Goal: Information Seeking & Learning: Check status

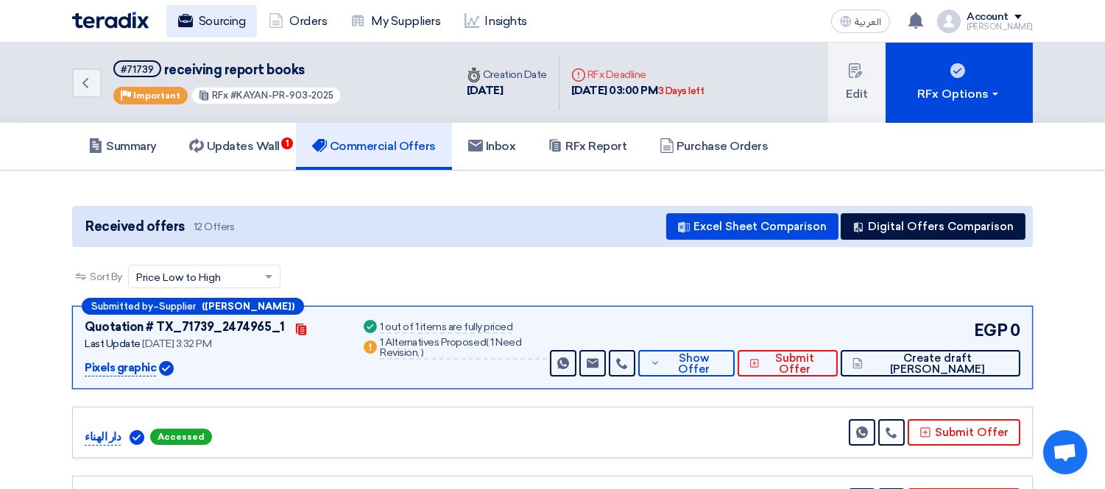
click at [224, 28] on link "Sourcing" at bounding box center [211, 21] width 91 height 32
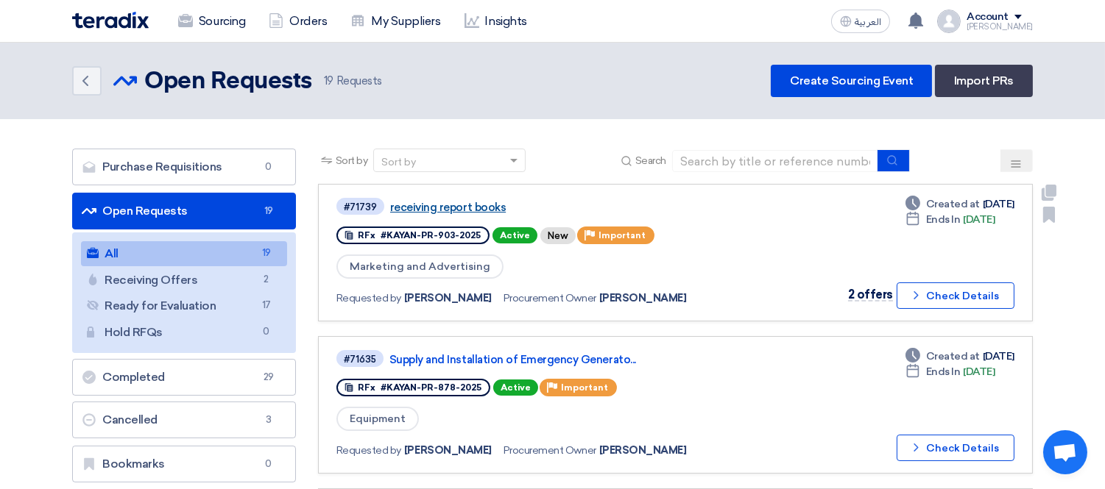
click at [460, 202] on link "receiving report books" at bounding box center [574, 207] width 368 height 13
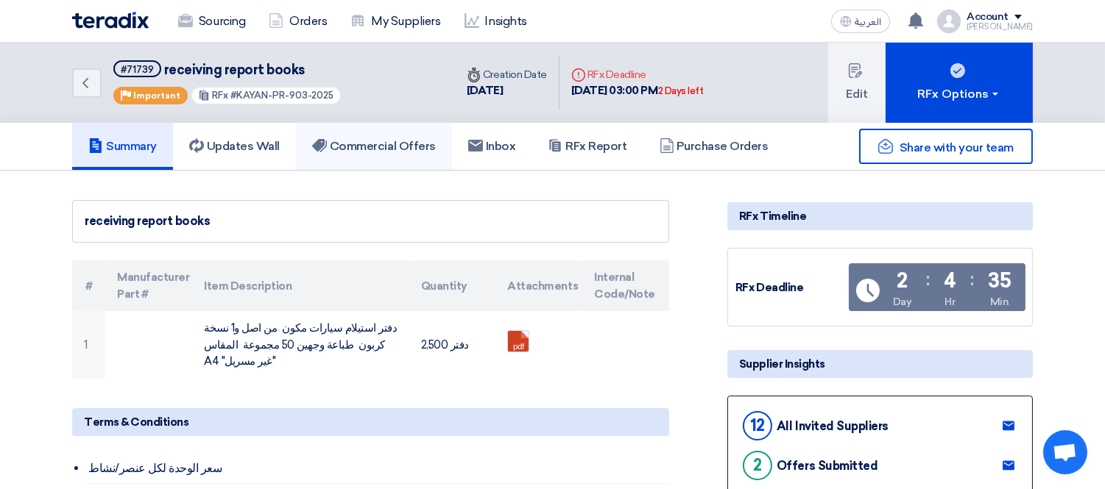
click at [361, 133] on link "Commercial Offers" at bounding box center [374, 146] width 156 height 47
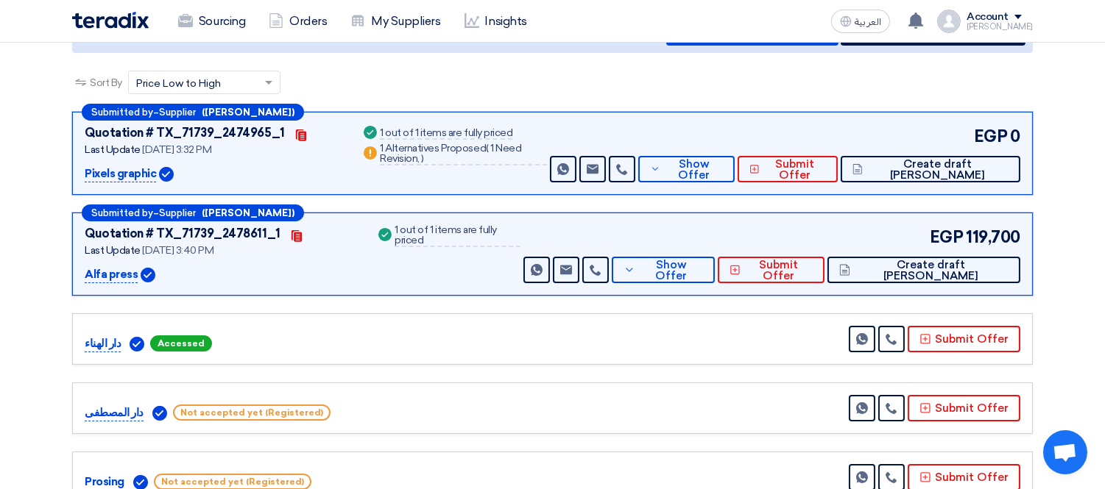
scroll to position [163, 0]
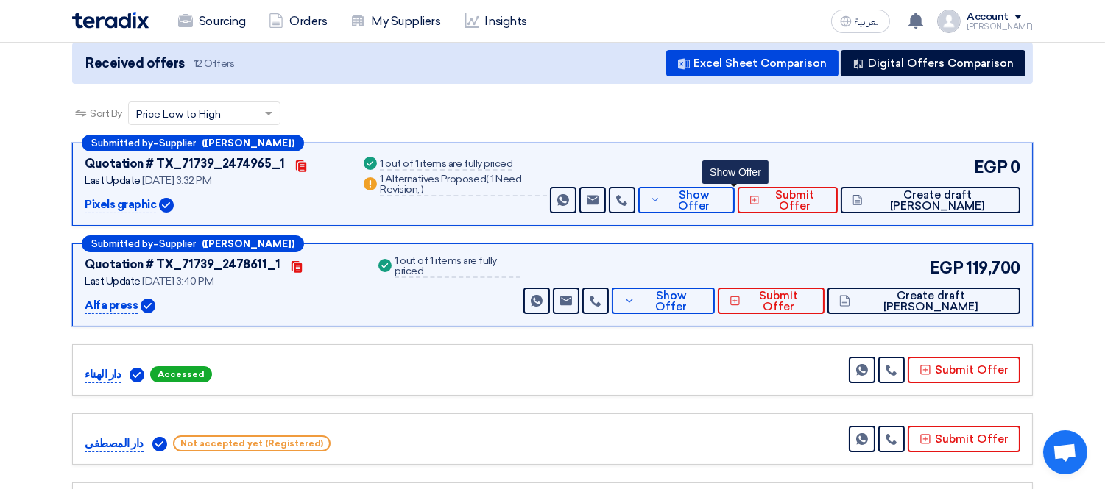
click at [734, 178] on div "EGP 0 Send Message Send Message" at bounding box center [783, 184] width 473 height 58
click at [723, 194] on span "Show Offer" at bounding box center [693, 201] width 59 height 22
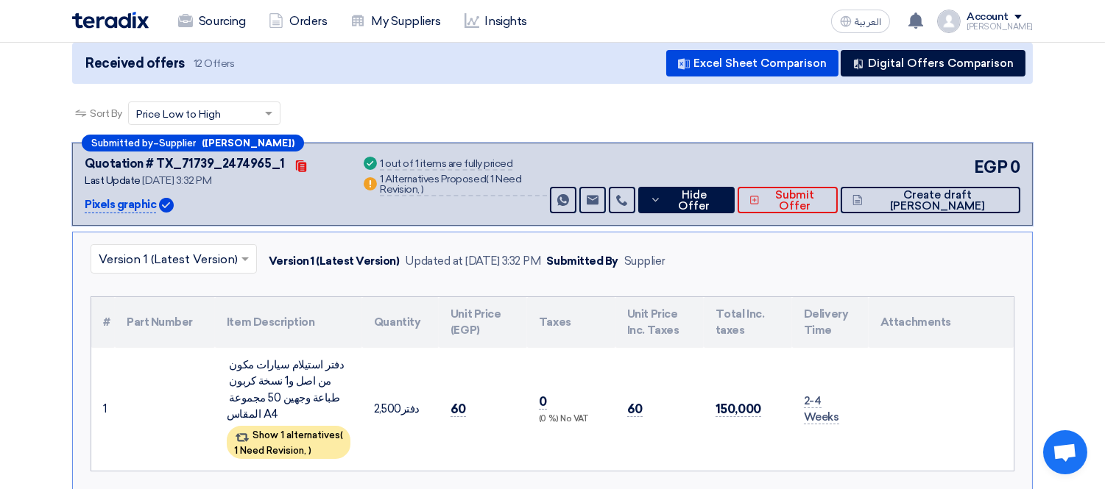
click at [166, 255] on input "text" at bounding box center [166, 261] width 135 height 24
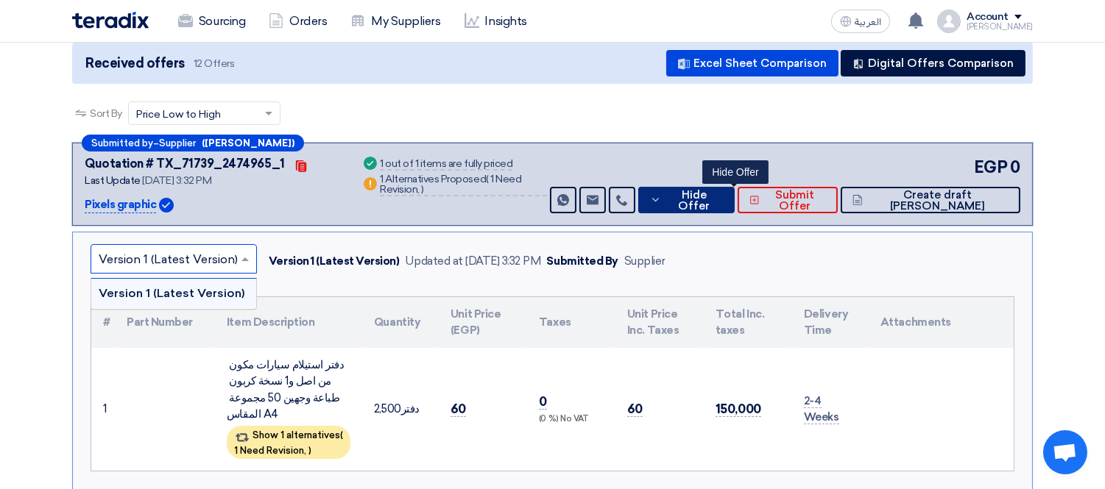
click at [712, 187] on button "Hide Offer" at bounding box center [686, 200] width 97 height 26
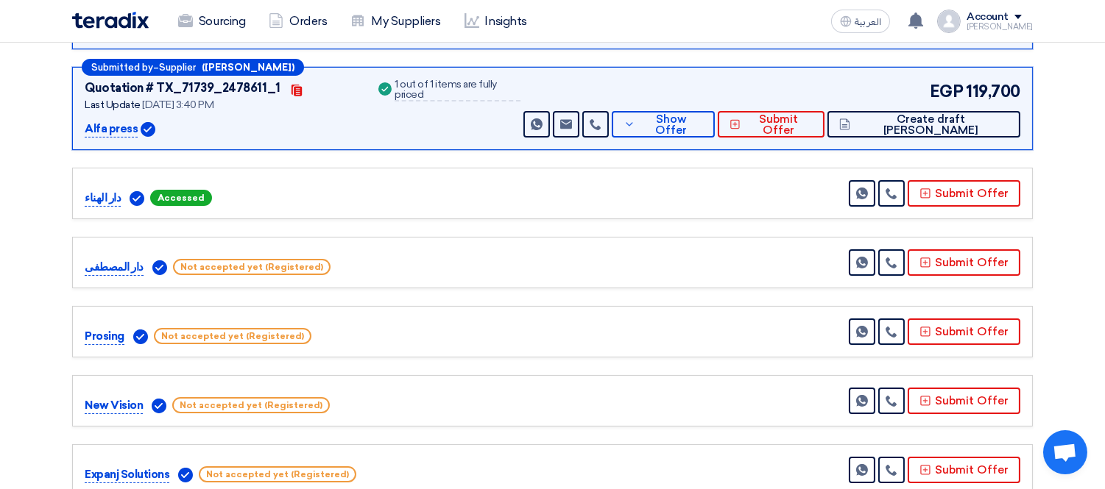
scroll to position [0, 0]
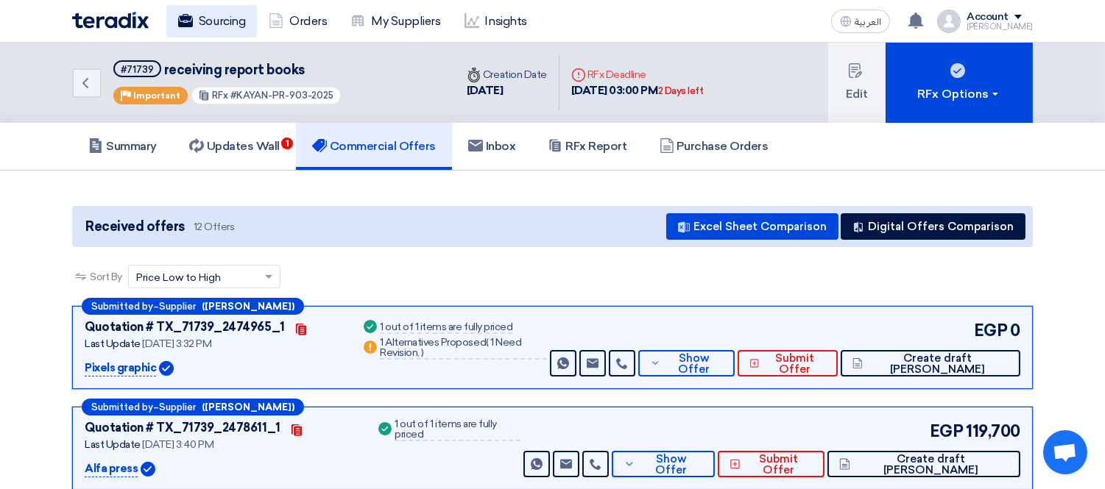
click at [219, 24] on link "Sourcing" at bounding box center [211, 21] width 91 height 32
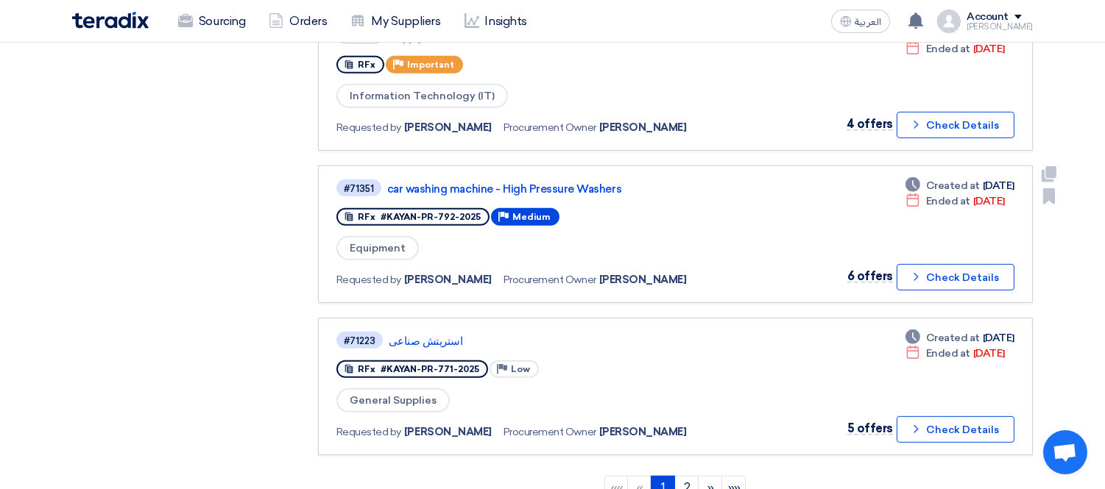
scroll to position [1238, 0]
click at [685, 475] on link "2" at bounding box center [686, 487] width 24 height 24
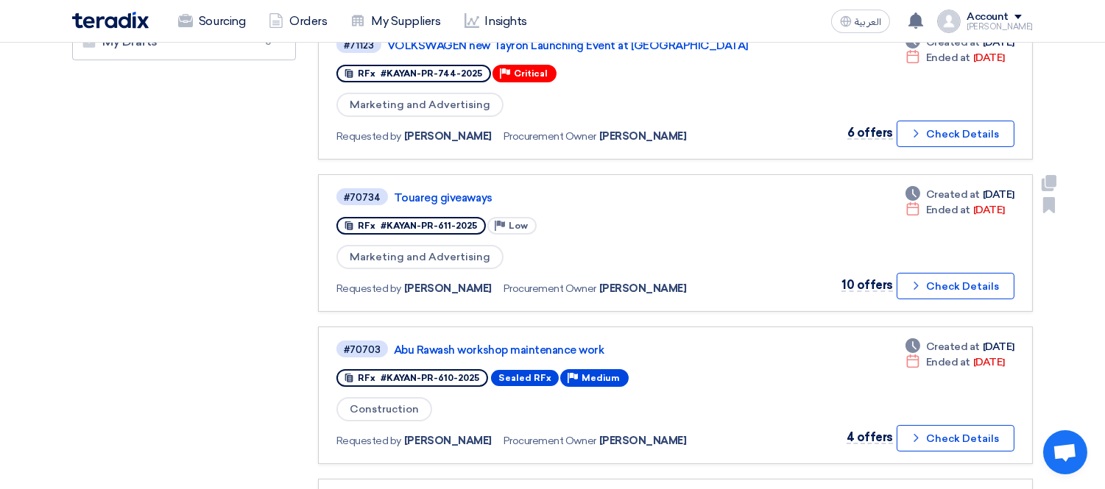
scroll to position [505, 0]
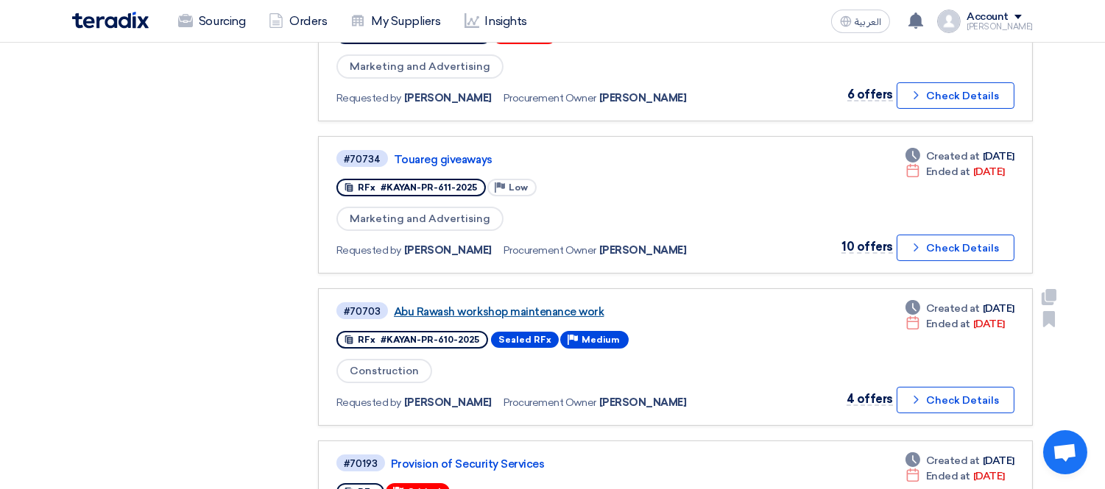
click at [495, 305] on link "Abu Rawash workshop maintenance work" at bounding box center [578, 311] width 368 height 13
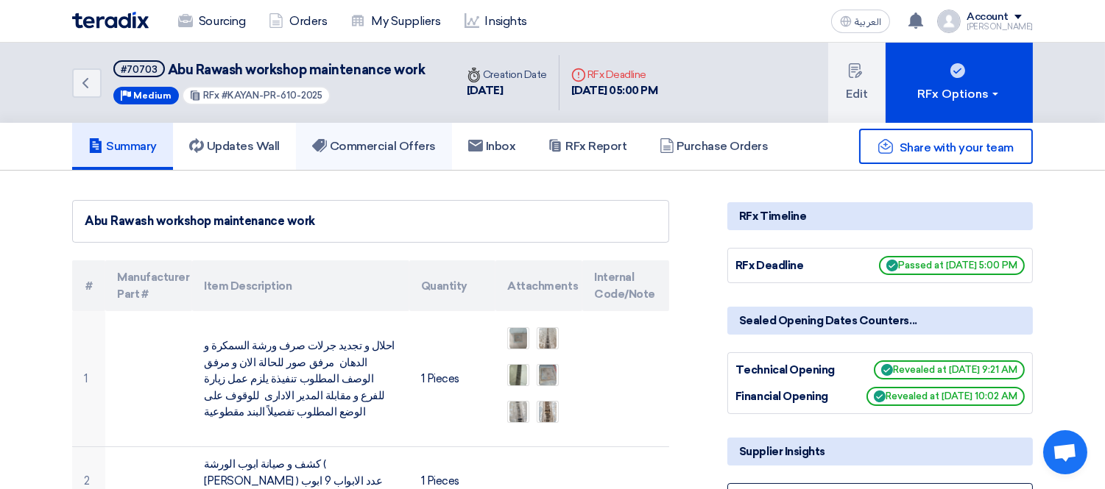
click at [392, 133] on link "Commercial Offers" at bounding box center [374, 146] width 156 height 47
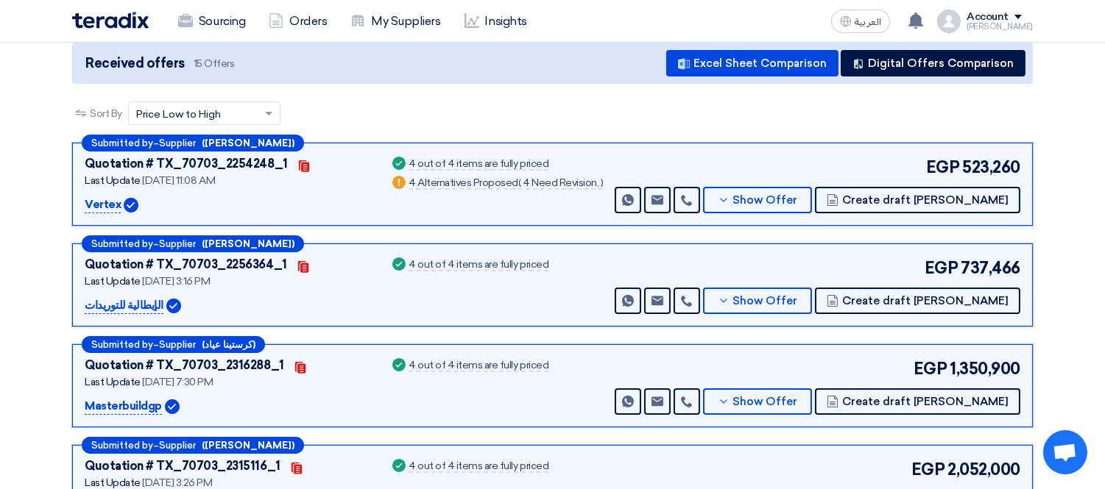
scroll to position [327, 0]
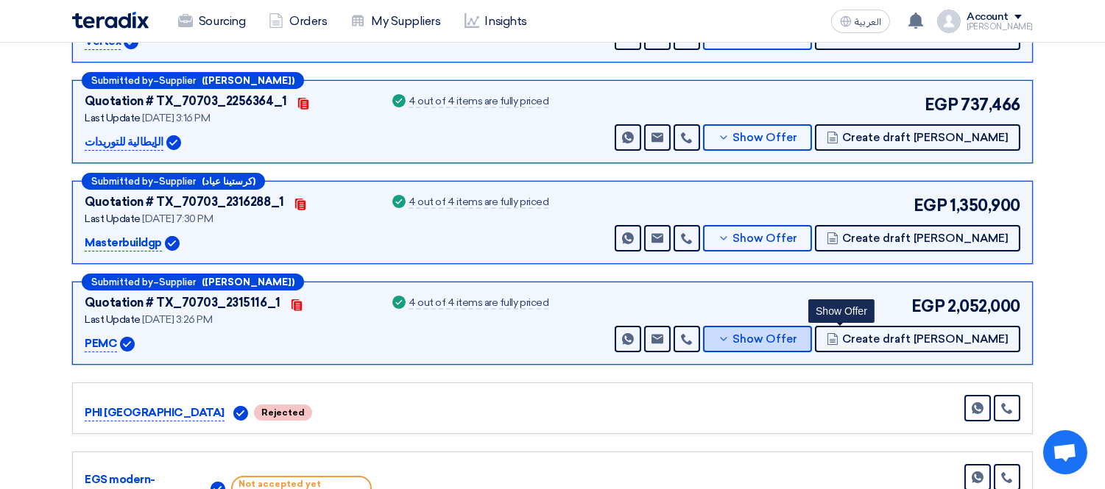
click at [812, 326] on button "Show Offer" at bounding box center [757, 339] width 109 height 26
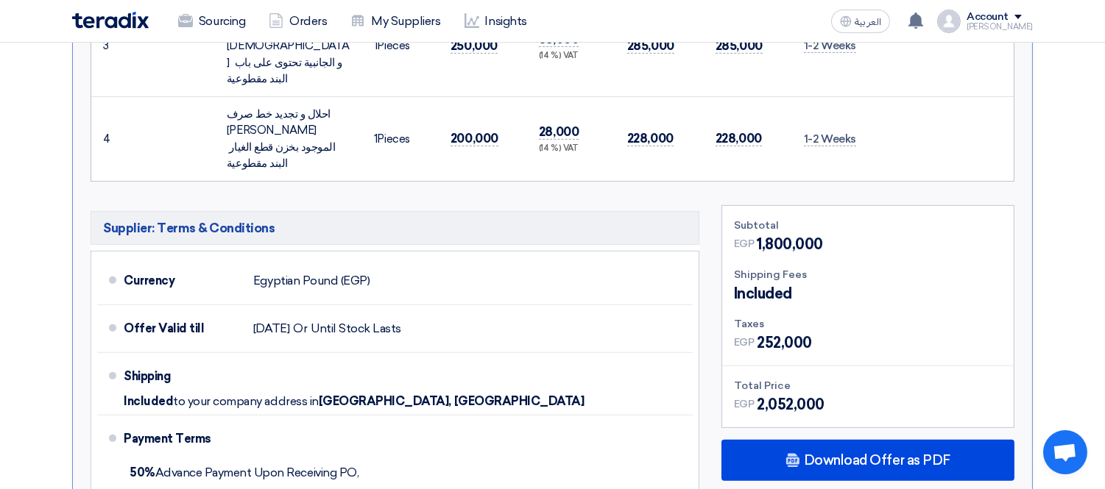
scroll to position [1144, 0]
